Goal: Information Seeking & Learning: Find specific fact

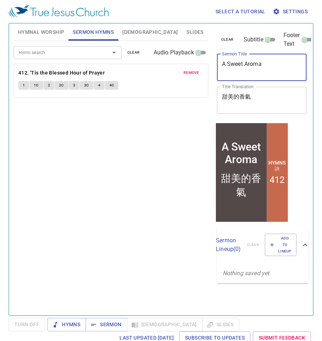
drag, startPoint x: 268, startPoint y: 68, endPoint x: 201, endPoint y: 73, distance: 67.8
click at [201, 73] on div "Hymnal Worship Sermon Hymns [DEMOGRAPHIC_DATA] Slides Hymn search Hymn search c…" at bounding box center [161, 167] width 301 height 292
drag, startPoint x: 298, startPoint y: 66, endPoint x: 214, endPoint y: 65, distance: 83.5
click at [213, 63] on div "clear Subtitle Footer Text Sermon Title God in the Book of Genesis x Sermon Tit…" at bounding box center [261, 167] width 100 height 292
type textarea "[DEMOGRAPHIC_DATA] in the Book of Genesis"
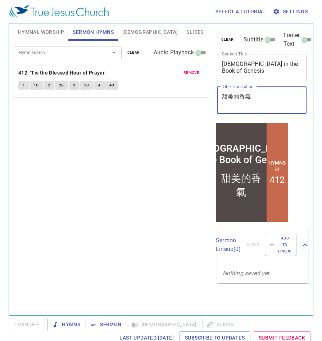
drag, startPoint x: 260, startPoint y: 94, endPoint x: 214, endPoint y: 96, distance: 45.8
click at [214, 96] on div "clear Subtitle Footer Text Sermon Title God in the Book of Genesis x Sermon Tit…" at bounding box center [261, 72] width 94 height 98
paste textarea "創世紀中的"
click at [260, 106] on textarea "創世紀中的" at bounding box center [262, 100] width 80 height 14
click at [267, 100] on textarea "創世紀中的" at bounding box center [262, 100] width 80 height 14
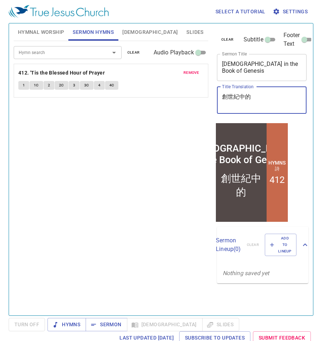
drag, startPoint x: 112, startPoint y: 161, endPoint x: 168, endPoint y: 106, distance: 78.9
click at [112, 161] on div "Hymn search Hymn search clear Audio Playback remove 412. 'Tis the Blessed Hour …" at bounding box center [111, 175] width 195 height 268
click at [260, 97] on textarea "創世紀中的" at bounding box center [262, 100] width 80 height 14
type textarea "創世紀中的[DEMOGRAPHIC_DATA]"
click at [148, 149] on div "Hymn search Hymn search clear Audio Playback remove 412. 'Tis the Blessed Hour …" at bounding box center [111, 175] width 195 height 268
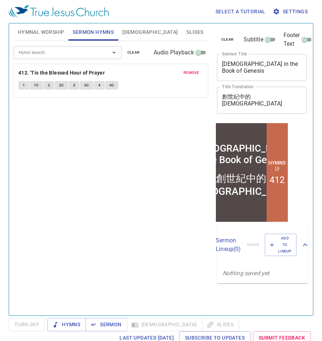
click at [108, 55] on div at bounding box center [109, 53] width 19 height 10
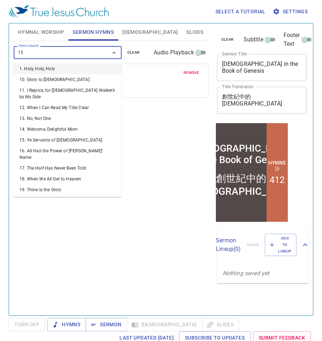
type input "151"
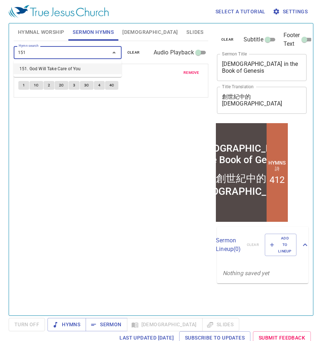
click at [79, 68] on li "151. God Will Take Care of You" at bounding box center [68, 68] width 108 height 11
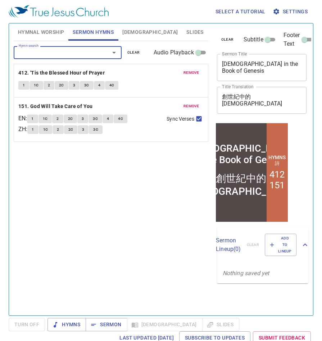
click at [190, 74] on span "remove" at bounding box center [192, 72] width 16 height 6
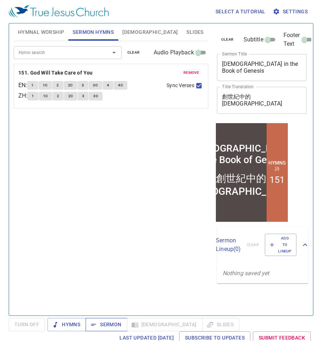
click at [113, 325] on span "Sermon" at bounding box center [106, 324] width 30 height 9
click at [101, 321] on span "Sermon" at bounding box center [106, 324] width 30 height 9
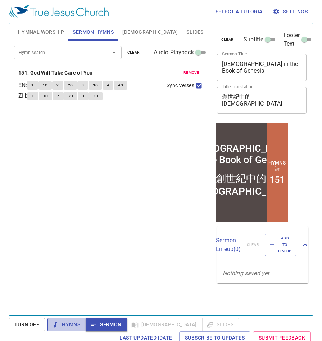
click at [72, 326] on span "Hymns" at bounding box center [66, 324] width 27 height 9
click at [109, 326] on span "Sermon" at bounding box center [106, 324] width 30 height 9
click at [30, 324] on span "Turn Off" at bounding box center [26, 324] width 25 height 9
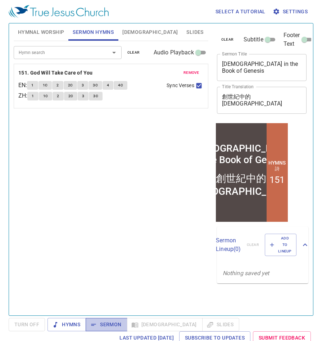
click at [112, 325] on span "Sermon" at bounding box center [106, 324] width 30 height 9
click at [129, 31] on span "Bible" at bounding box center [149, 32] width 55 height 9
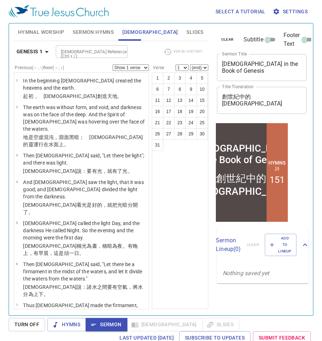
click at [185, 67] on select "1 2 3 4 5 6 7 8 9 10 11 12 13 14 15 16 17 18 19 20 21 22 23 24 25 26 27 28 29 3…" at bounding box center [182, 67] width 13 height 6
click at [138, 67] on select "Show 1 verse Show 2 verses Show 3 verses Show 4 verses Show 5 verses" at bounding box center [131, 67] width 36 height 6
click at [77, 52] on input "Bible Reference (Ctrl + /)" at bounding box center [86, 52] width 56 height 8
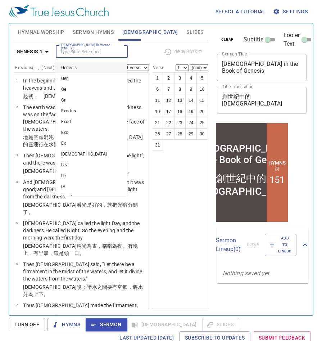
click at [143, 52] on div "Bible Reference (Ctrl + /) Bible Reference (Ctrl + /)" at bounding box center [107, 51] width 102 height 13
click at [100, 52] on input "Bible Reference (Ctrl + /)" at bounding box center [86, 52] width 56 height 8
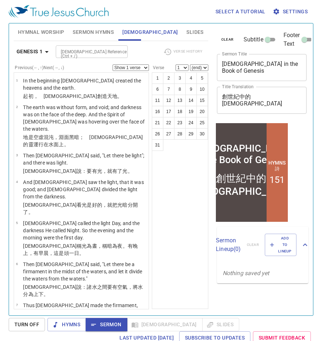
click at [94, 52] on input "Bible Reference (Ctrl + /)" at bounding box center [86, 52] width 56 height 8
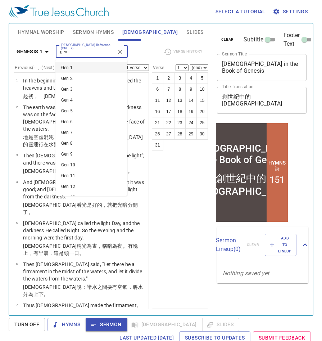
click at [90, 69] on li "Gen 1" at bounding box center [91, 67] width 72 height 11
type input "gen"
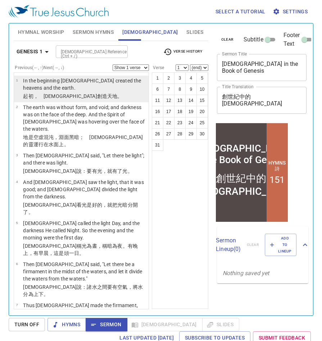
click at [108, 91] on p "In the beginning God created the heavens and the earth." at bounding box center [84, 84] width 123 height 14
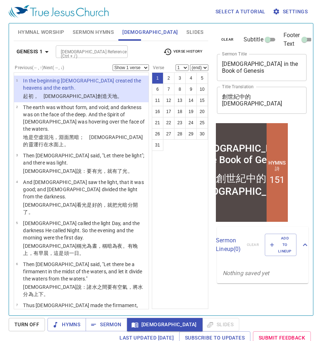
click at [95, 92] on td "In the beginning God created the heavens and the earth." at bounding box center [84, 84] width 123 height 15
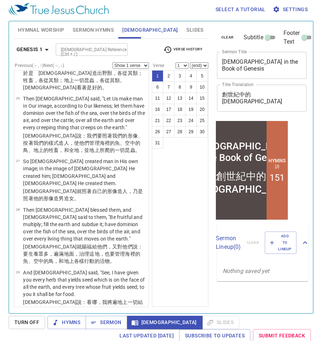
scroll to position [3, 0]
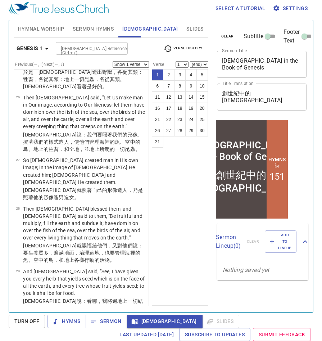
click at [138, 320] on span "Bible" at bounding box center [165, 321] width 64 height 9
click at [197, 64] on select "(end) 2 3 4 5 6 7 8 9 10 11 12 13 14 15 16 17 18 19 20 21 22 23 24 25 26 27 28 …" at bounding box center [199, 64] width 18 height 6
click at [190, 61] on select "(end) 2 3 4 5 6 7 8 9 10 11 12 13 14 15 16 17 18 19 20 21 22 23 24 25 26 27 28 …" at bounding box center [199, 64] width 18 height 6
click at [97, 49] on input "Bible Reference (Ctrl + /)" at bounding box center [86, 48] width 56 height 8
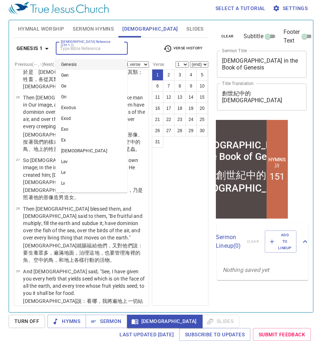
click at [145, 48] on div "Bible Reference (Ctrl + /) Bible Reference (Ctrl + /)" at bounding box center [107, 48] width 102 height 13
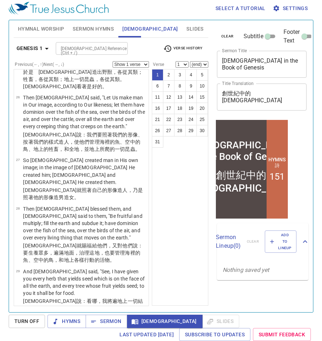
click at [91, 48] on input "Bible Reference (Ctrl + /)" at bounding box center [86, 48] width 56 height 8
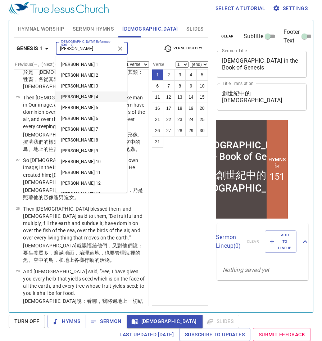
click at [83, 96] on li "John 4" at bounding box center [91, 96] width 72 height 11
type input "john"
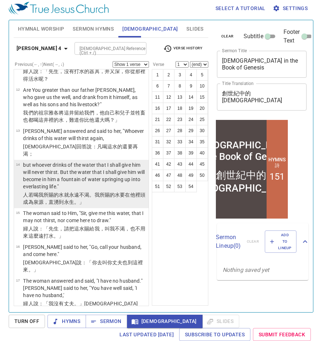
scroll to position [756, 0]
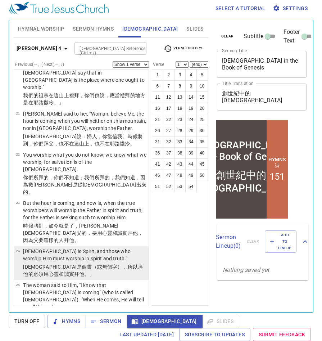
click at [77, 248] on p "God is Spirit, and those who worship Him must worship in spirit and truth."" at bounding box center [84, 255] width 123 height 14
select select "24"
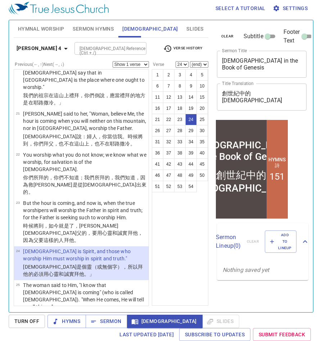
click at [75, 248] on p "God is Spirit, and those who worship Him must worship in spirit and truth."" at bounding box center [84, 255] width 123 height 14
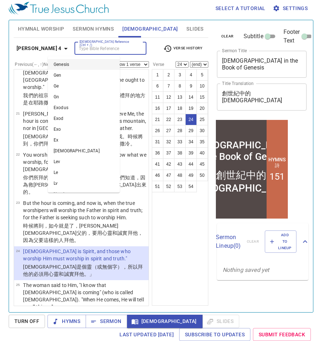
click at [93, 48] on input "Bible Reference (Ctrl + /)" at bounding box center [105, 48] width 56 height 8
click at [88, 65] on li "Gen 1" at bounding box center [84, 64] width 72 height 11
type input "gen"
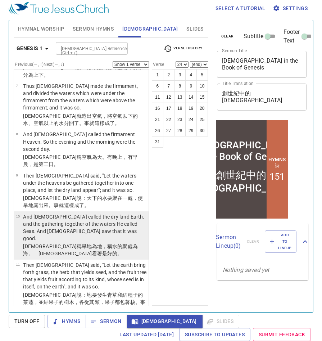
scroll to position [324, 0]
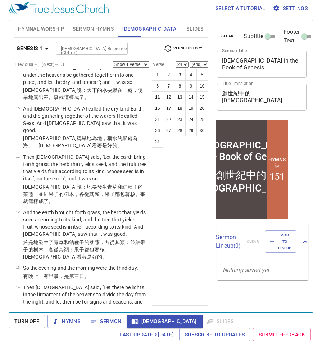
click at [111, 320] on span "Sermon" at bounding box center [106, 321] width 30 height 9
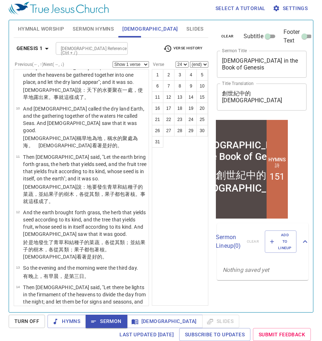
click at [94, 44] on input "Bible Reference (Ctrl + /)" at bounding box center [86, 48] width 56 height 8
click at [86, 68] on li "Gen 18" at bounding box center [91, 64] width 72 height 11
type input "gen 18"
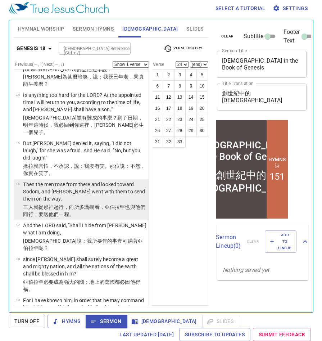
scroll to position [432, 0]
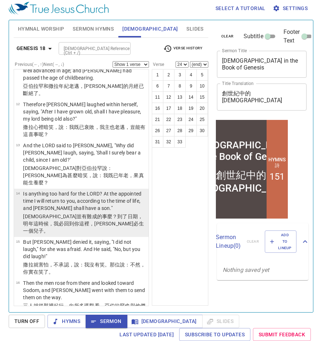
click at [64, 190] on p "Is anything too hard for the LORD? At the appointed time I will return to you, …" at bounding box center [84, 201] width 123 height 22
select select "14"
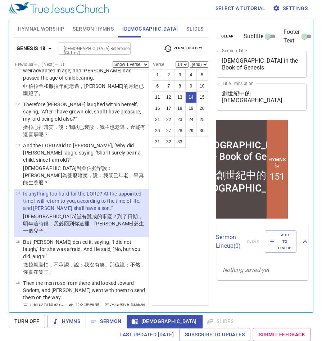
click at [96, 41] on div "Genesis 18 Bible Reference (Ctrl + /) Bible Reference (Ctrl + /) Verse History" at bounding box center [111, 51] width 195 height 20
click at [96, 49] on input "Bible Reference (Ctrl + /)" at bounding box center [89, 48] width 56 height 8
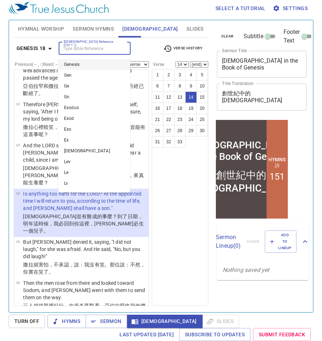
click at [89, 51] on input "Bible Reference (Ctrl + /)" at bounding box center [89, 48] width 56 height 8
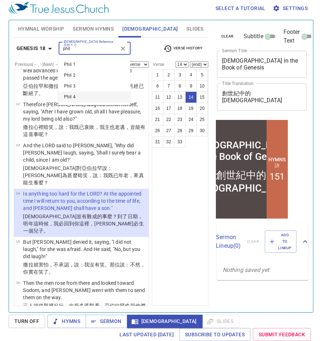
click at [81, 96] on li "Phil 4" at bounding box center [94, 96] width 72 height 11
type input "phil"
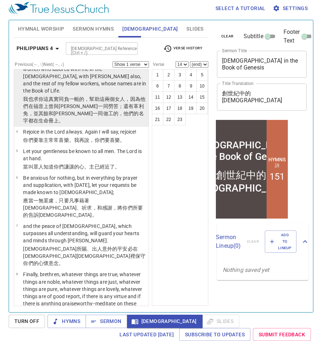
scroll to position [108, 0]
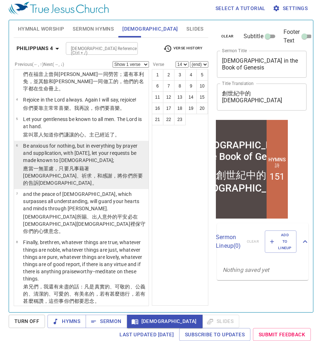
click at [93, 142] on p "Be anxious for nothing, but in everything by prayer and supplication, with than…" at bounding box center [84, 153] width 123 height 22
select select "6"
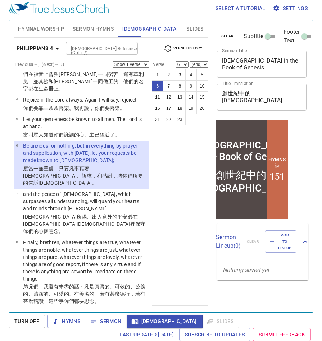
click at [140, 64] on select "Show 1 verse Show 2 verses Show 3 verses Show 4 verses Show 5 verses" at bounding box center [131, 64] width 36 height 6
select select "2"
click at [113, 61] on select "Show 1 verse Show 2 verses Show 3 verses Show 4 verses Show 5 verses" at bounding box center [131, 64] width 36 height 6
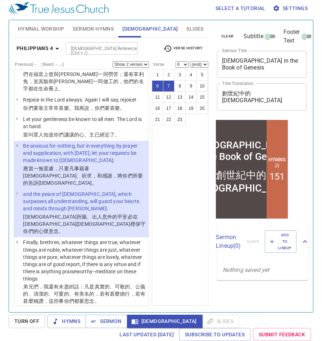
click at [187, 207] on div "1 2 3 4 5 6 7 8 9 10 11 12 13 14 15 16 17 18 19 20 21 22 23" at bounding box center [180, 187] width 57 height 236
click at [112, 326] on button "Sermon" at bounding box center [106, 321] width 41 height 13
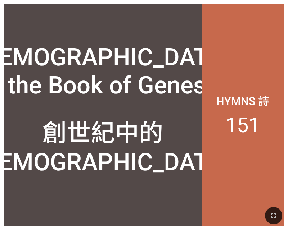
click at [94, 179] on div "創世紀中的[DEMOGRAPHIC_DATA]" at bounding box center [102, 143] width 197 height 78
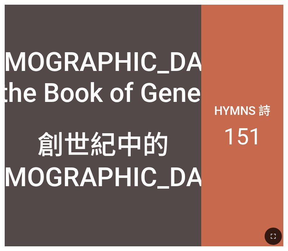
drag, startPoint x: 273, startPoint y: 239, endPoint x: 453, endPoint y: 316, distance: 195.5
click at [273, 230] on icon "button" at bounding box center [273, 236] width 9 height 9
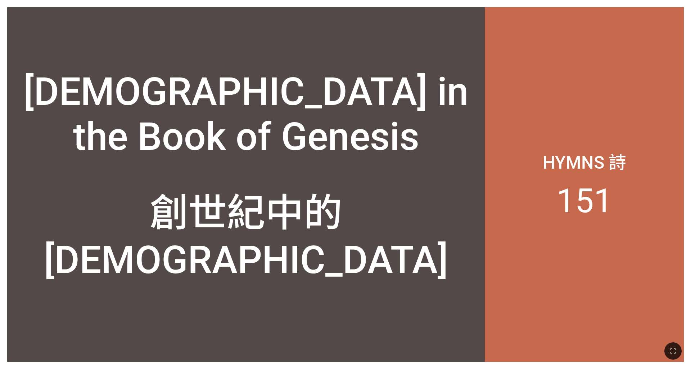
click at [288, 230] on icon "button" at bounding box center [673, 350] width 5 height 5
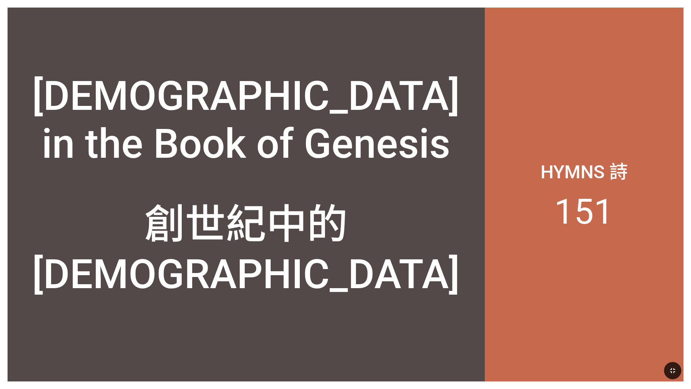
click at [288, 85] on div "Hymns 詩 151" at bounding box center [584, 195] width 199 height 374
drag, startPoint x: 571, startPoint y: 85, endPoint x: 575, endPoint y: 81, distance: 5.6
drag, startPoint x: 575, startPoint y: 81, endPoint x: 545, endPoint y: 84, distance: 30.8
click at [288, 84] on div "Hymns 詩 151" at bounding box center [584, 195] width 199 height 374
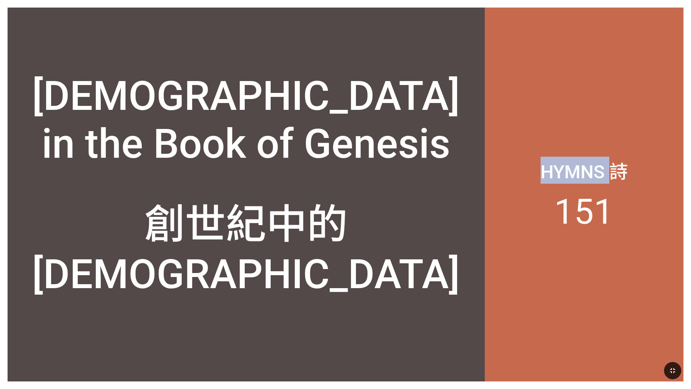
click at [288, 84] on div "Hymns 詩 151" at bounding box center [584, 195] width 199 height 374
